Goal: Task Accomplishment & Management: Manage account settings

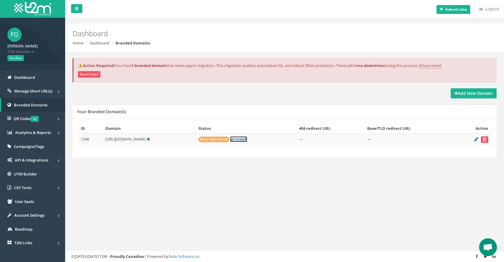
click at [247, 139] on link "[proceed]" at bounding box center [238, 139] width 17 height 6
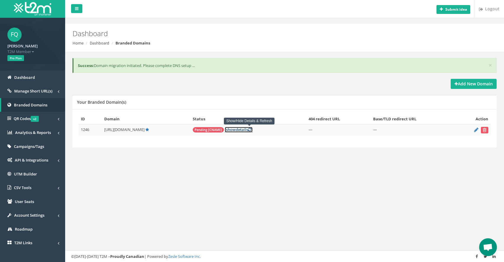
click at [248, 131] on link "[ show details ]" at bounding box center [239, 130] width 28 height 6
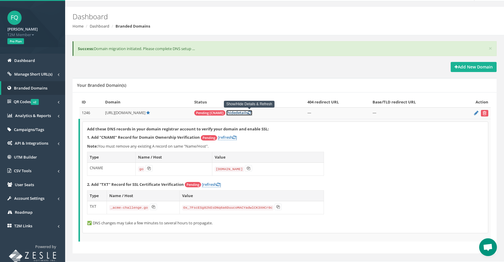
scroll to position [21, 0]
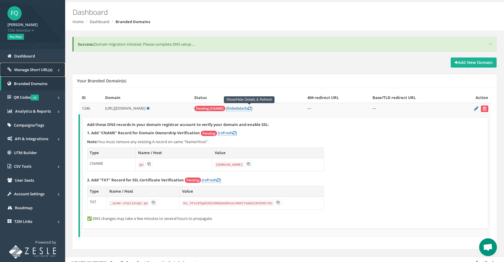
click at [50, 69] on span "Manage Short URL(s)" at bounding box center [33, 69] width 38 height 5
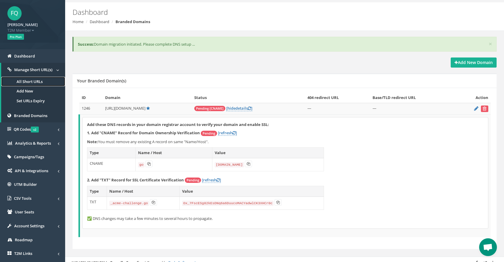
click at [33, 81] on link "All Short URLs" at bounding box center [33, 82] width 64 height 10
